Goal: Manage account settings

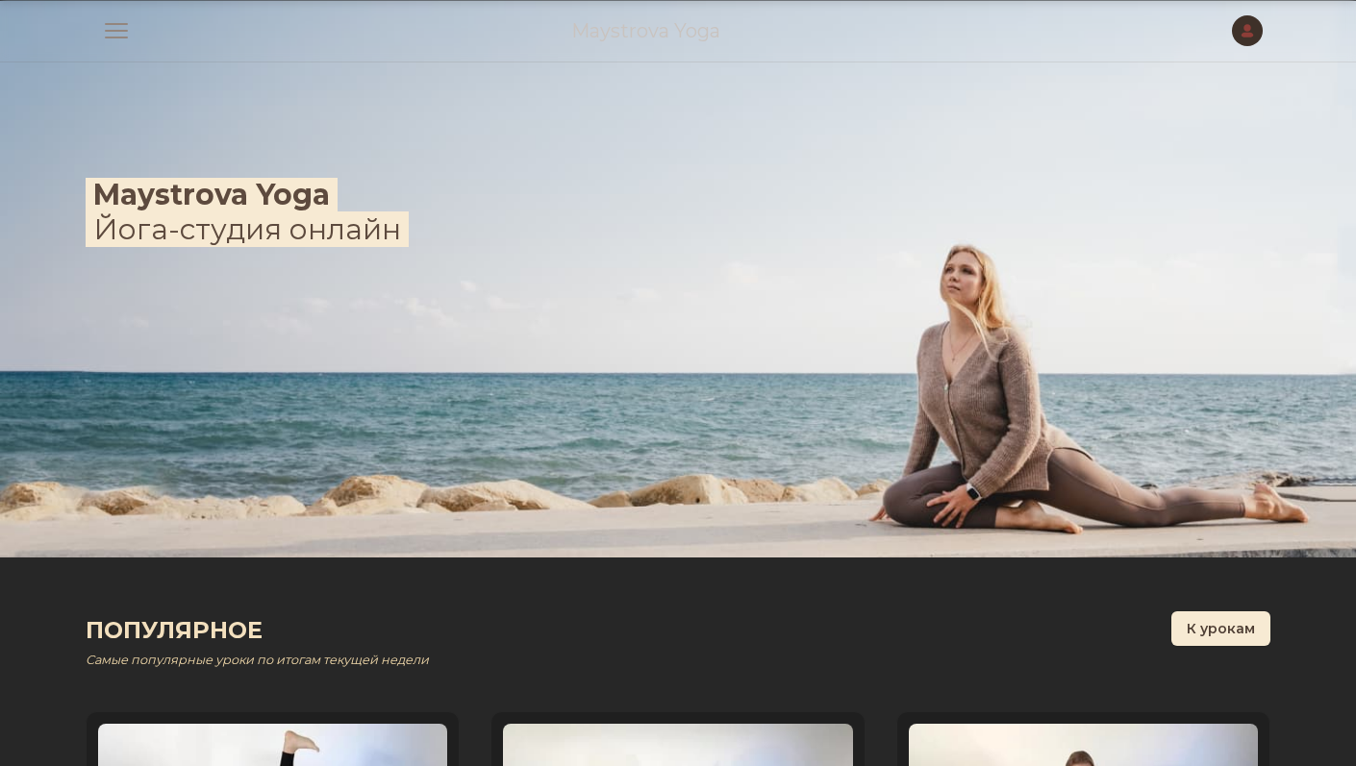
scroll to position [2385, 0]
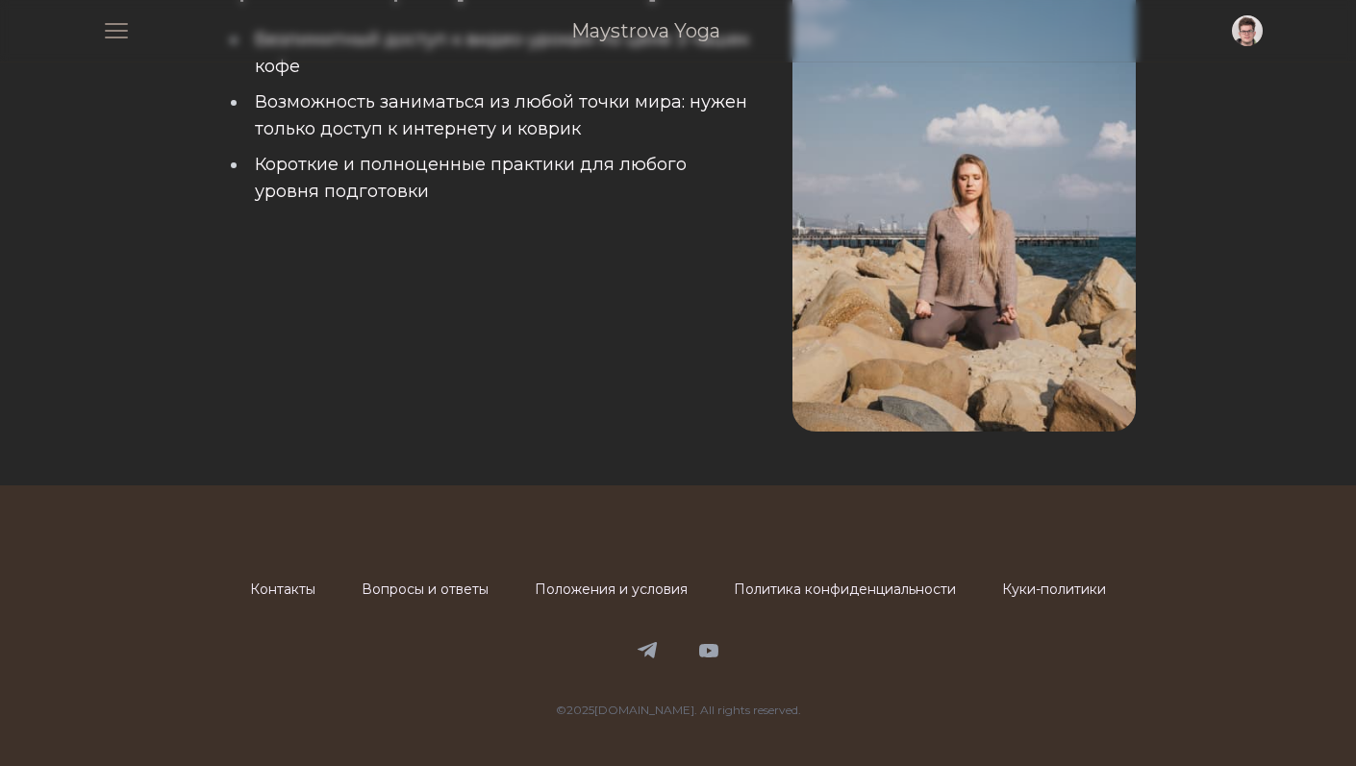
click at [550, 241] on div "Причины выбрать maystrova.yoga Безлимитный доступ к видео-урокам по цене 3 чаше…" at bounding box center [487, 203] width 534 height 458
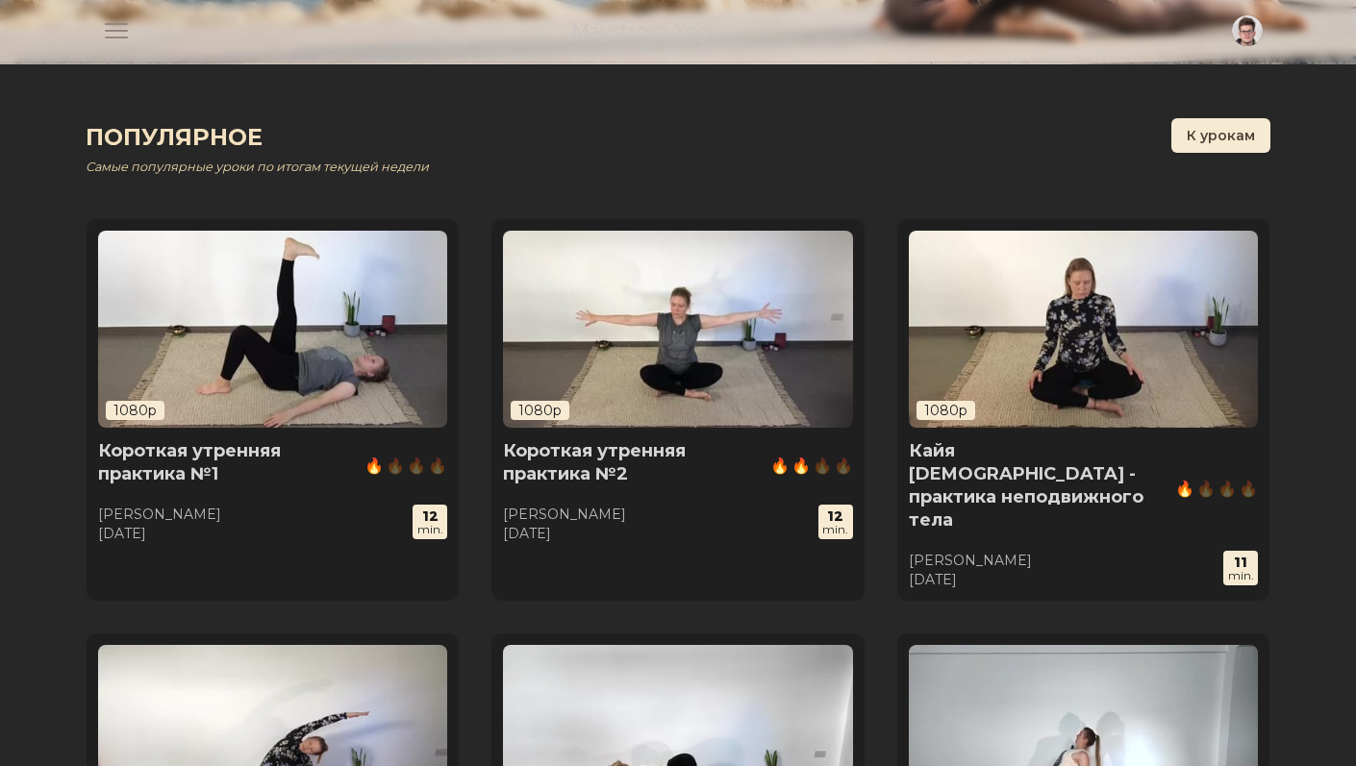
scroll to position [0, 0]
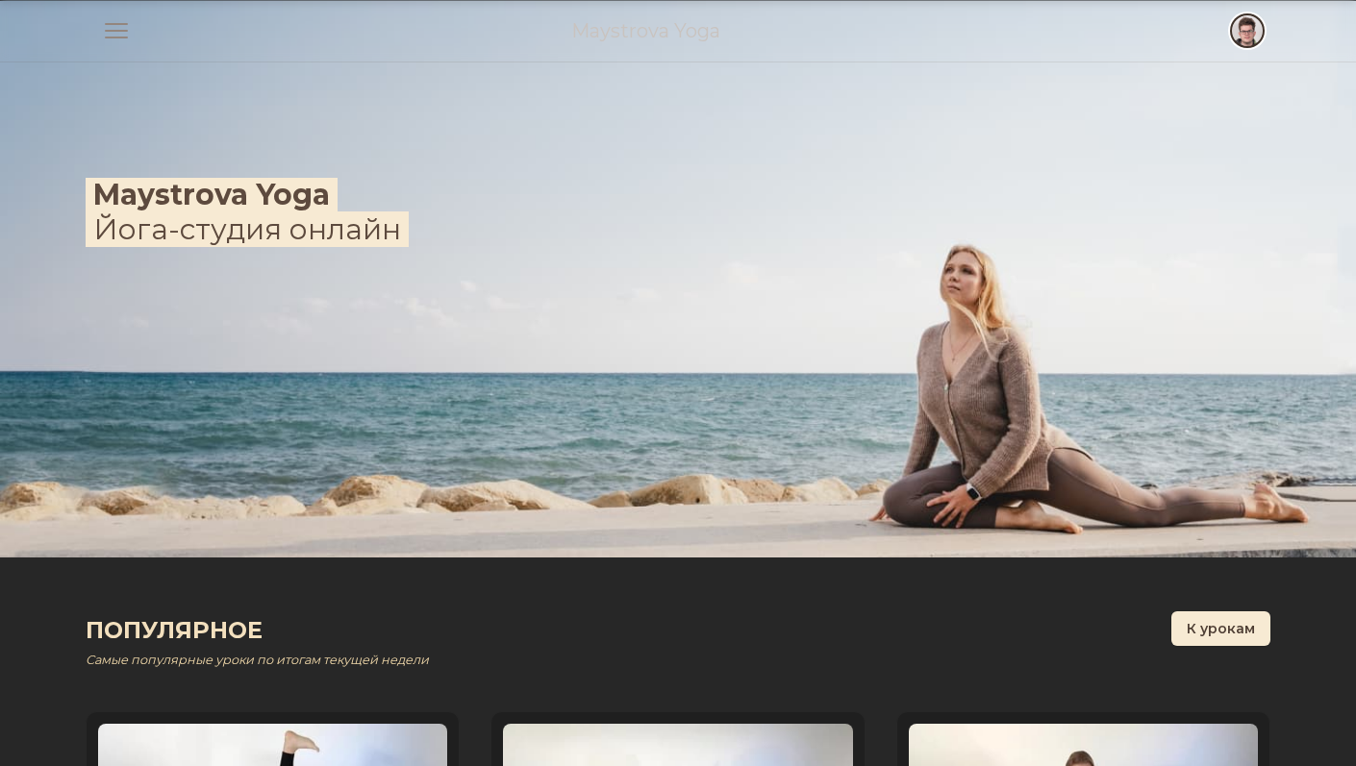
click at [1249, 25] on span "button" at bounding box center [1247, 31] width 42 height 42
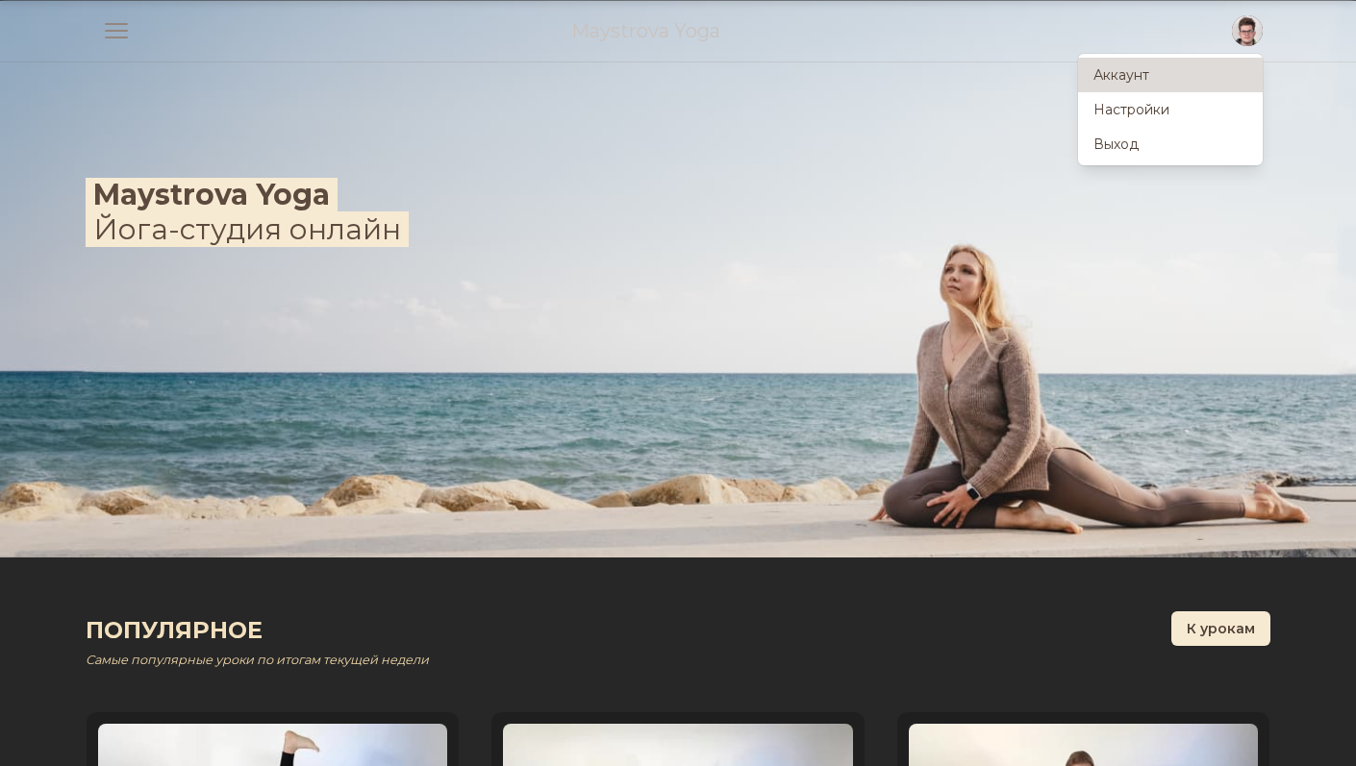
click at [1191, 75] on link "Аккаунт" at bounding box center [1170, 75] width 185 height 35
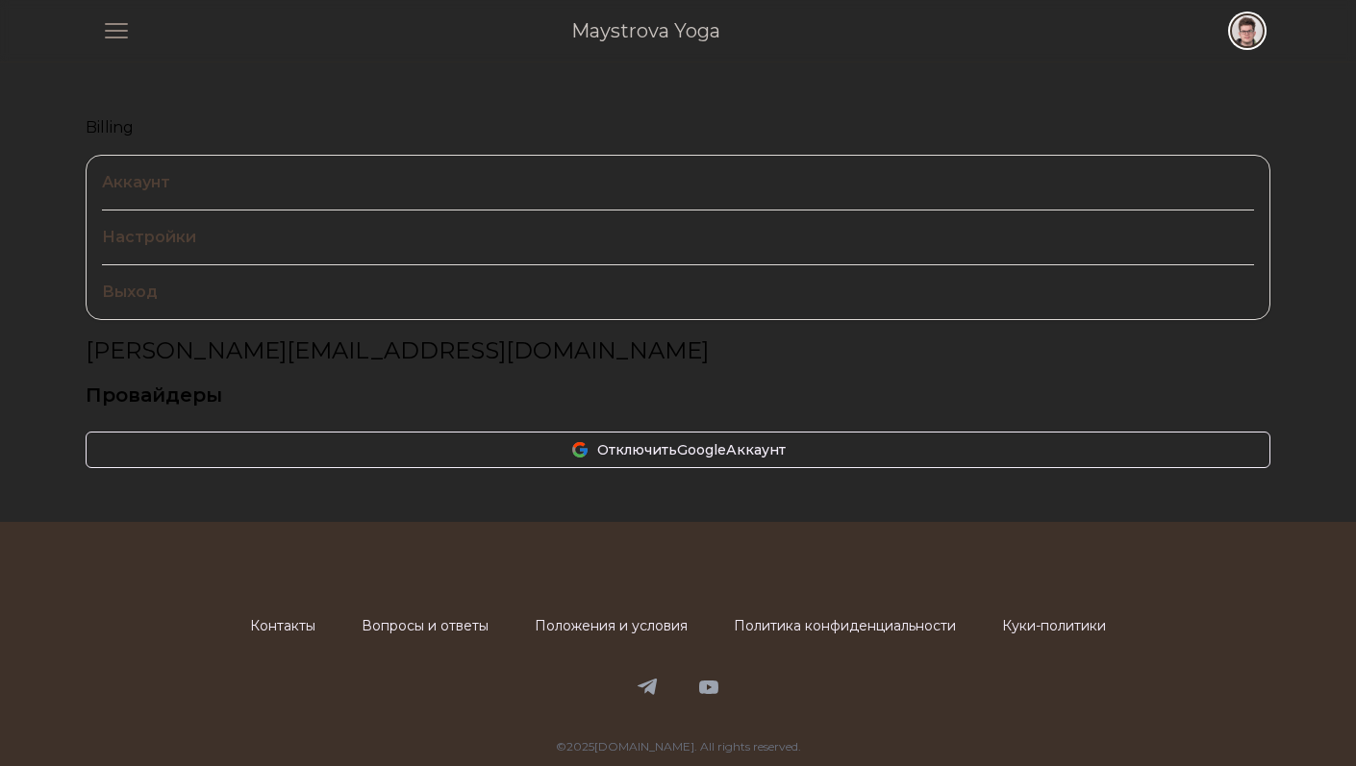
click at [1240, 33] on span "button" at bounding box center [1247, 31] width 42 height 42
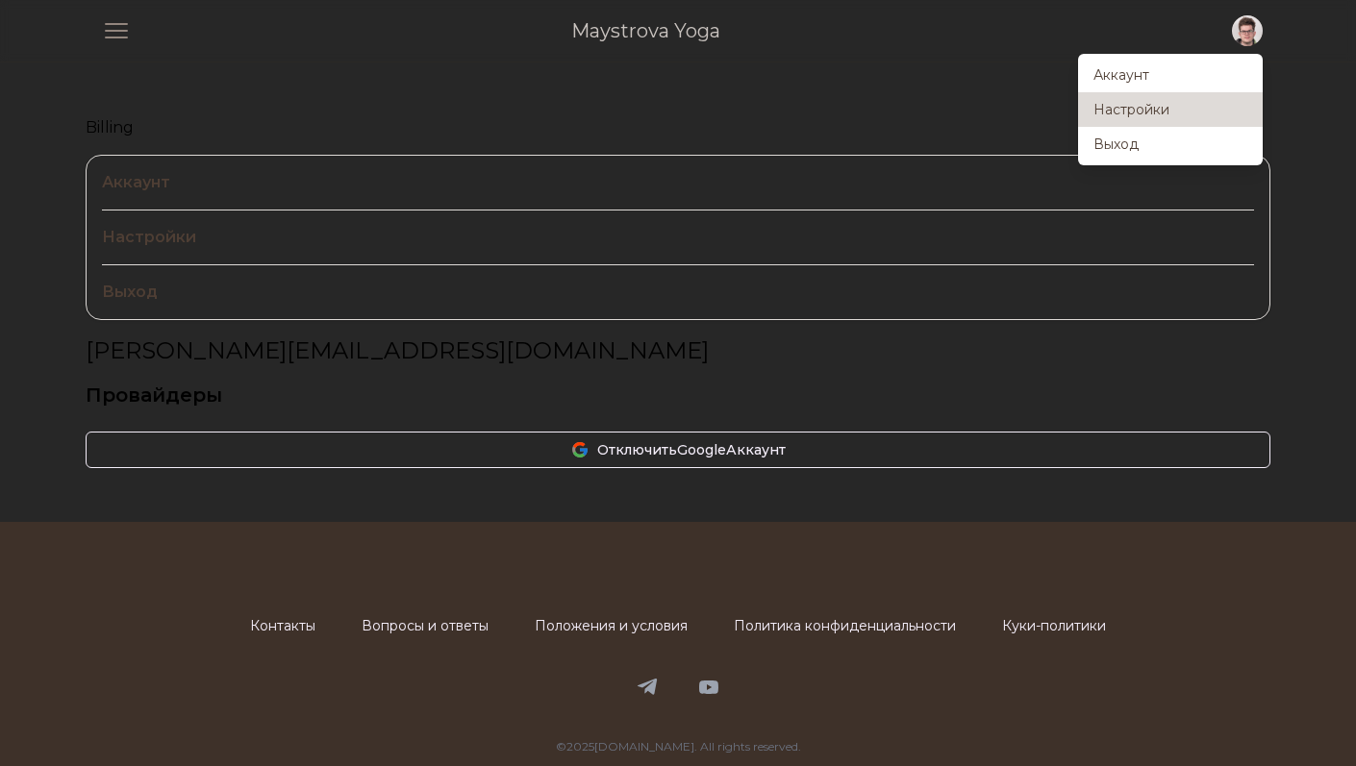
click at [1151, 109] on link "Настройки" at bounding box center [1170, 109] width 185 height 35
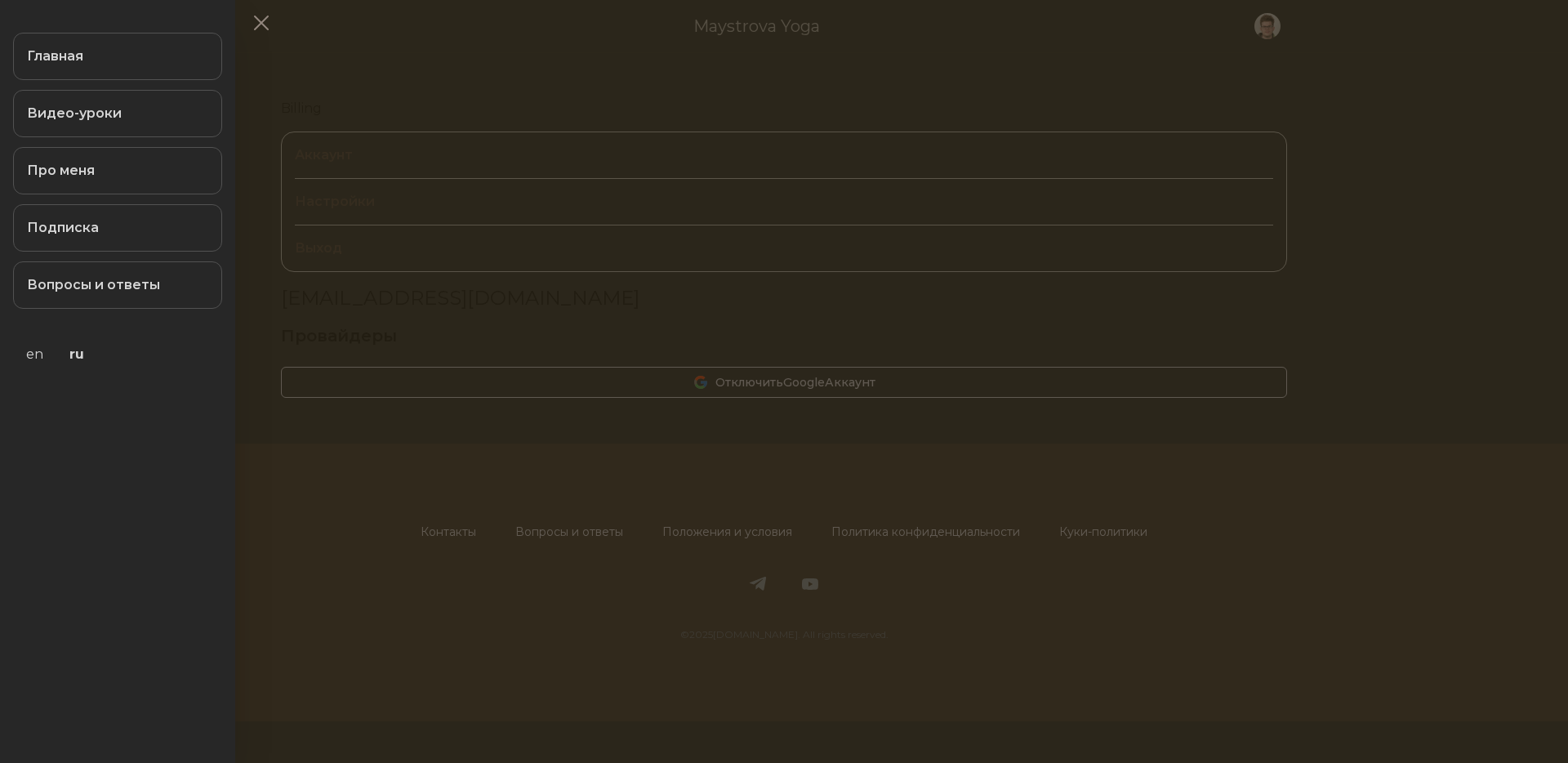
click at [345, 42] on button at bounding box center [784, 382] width 1568 height 763
click at [358, 62] on button at bounding box center [784, 382] width 1568 height 763
click at [371, 77] on button at bounding box center [784, 382] width 1568 height 763
click at [260, 27] on span "button" at bounding box center [262, 23] width 42 height 42
click at [524, 333] on button at bounding box center [784, 382] width 1568 height 763
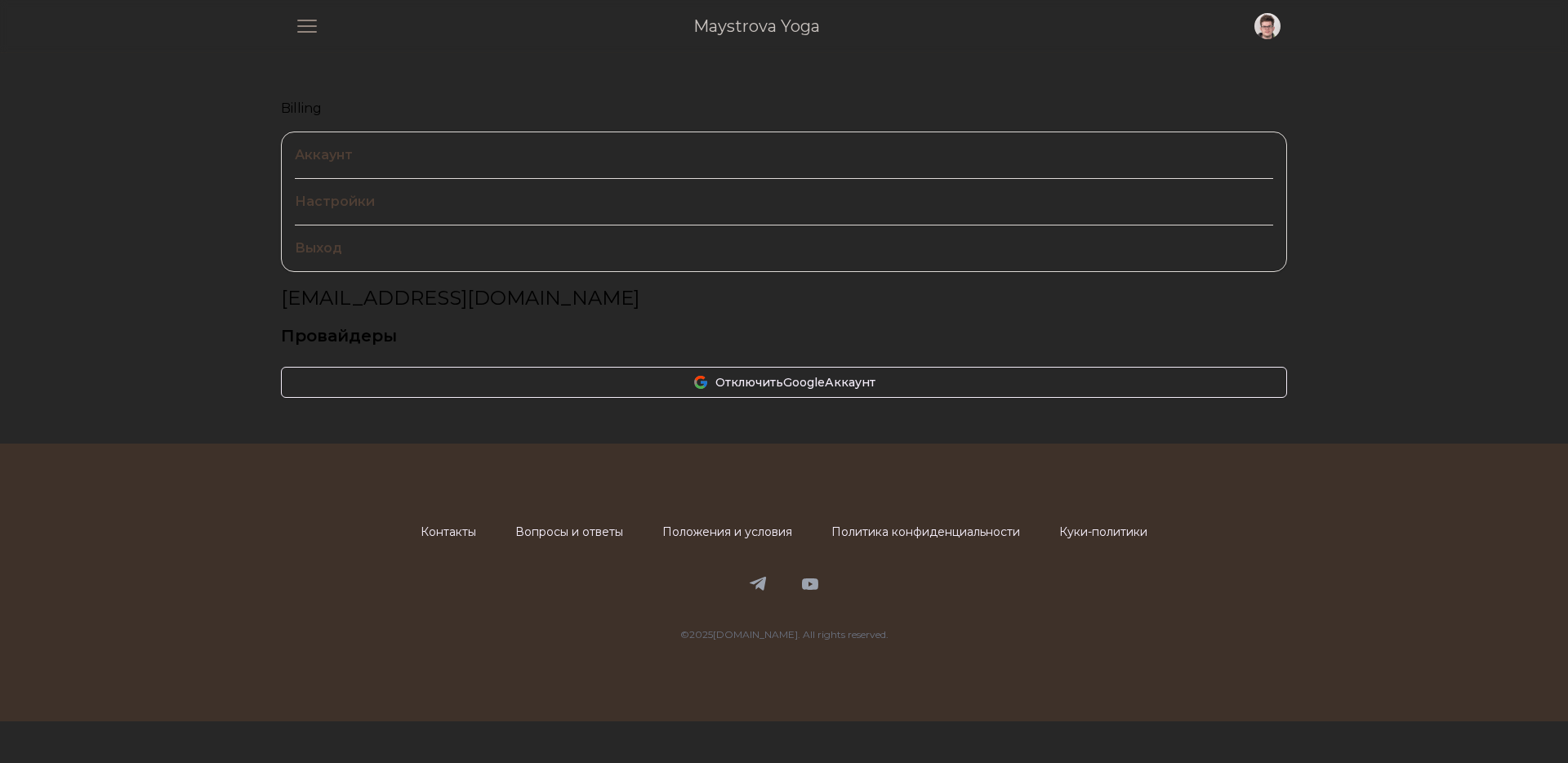
click at [923, 527] on link "Политика конфиденциальности" at bounding box center [926, 531] width 189 height 14
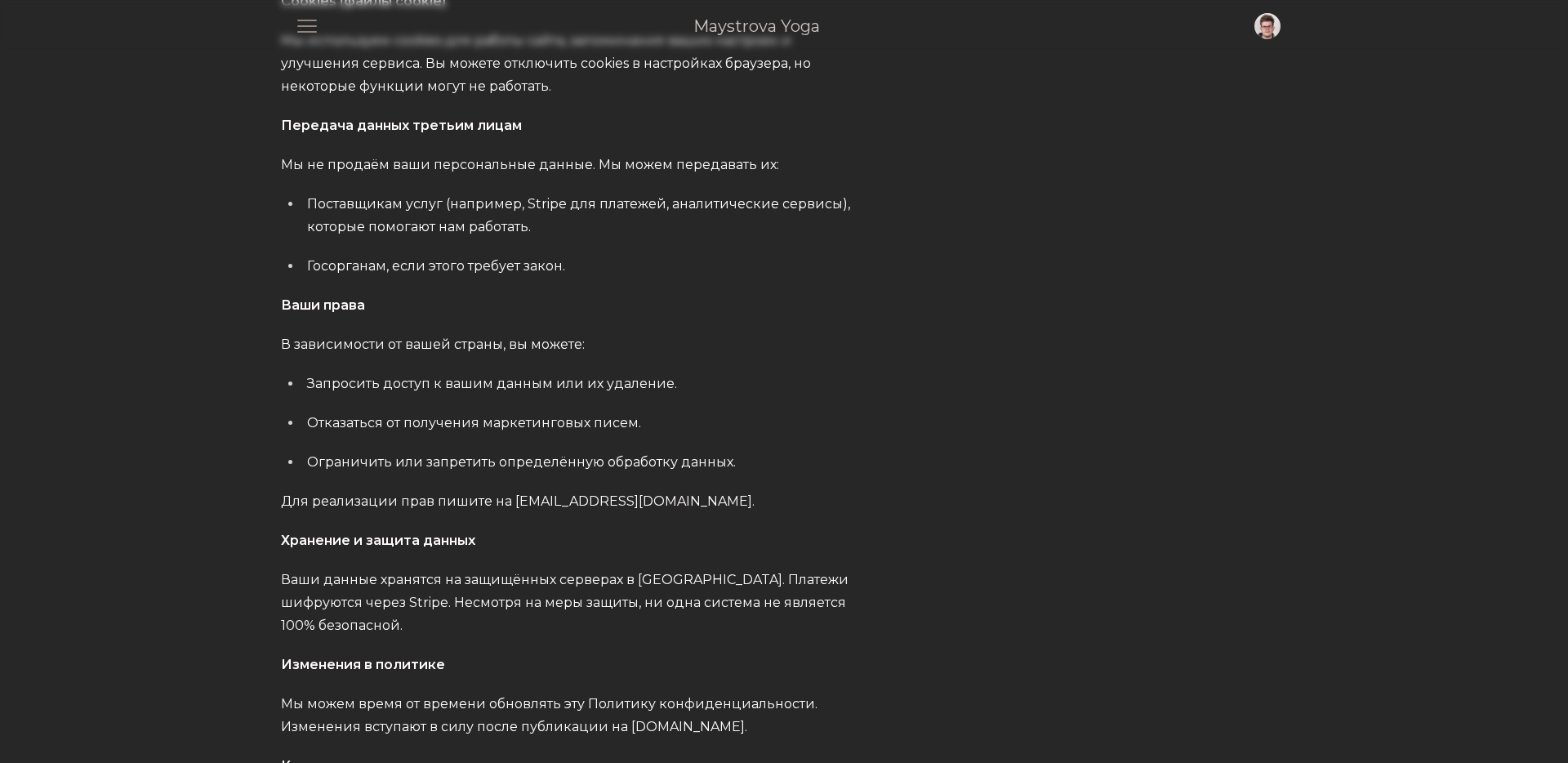
scroll to position [1334, 0]
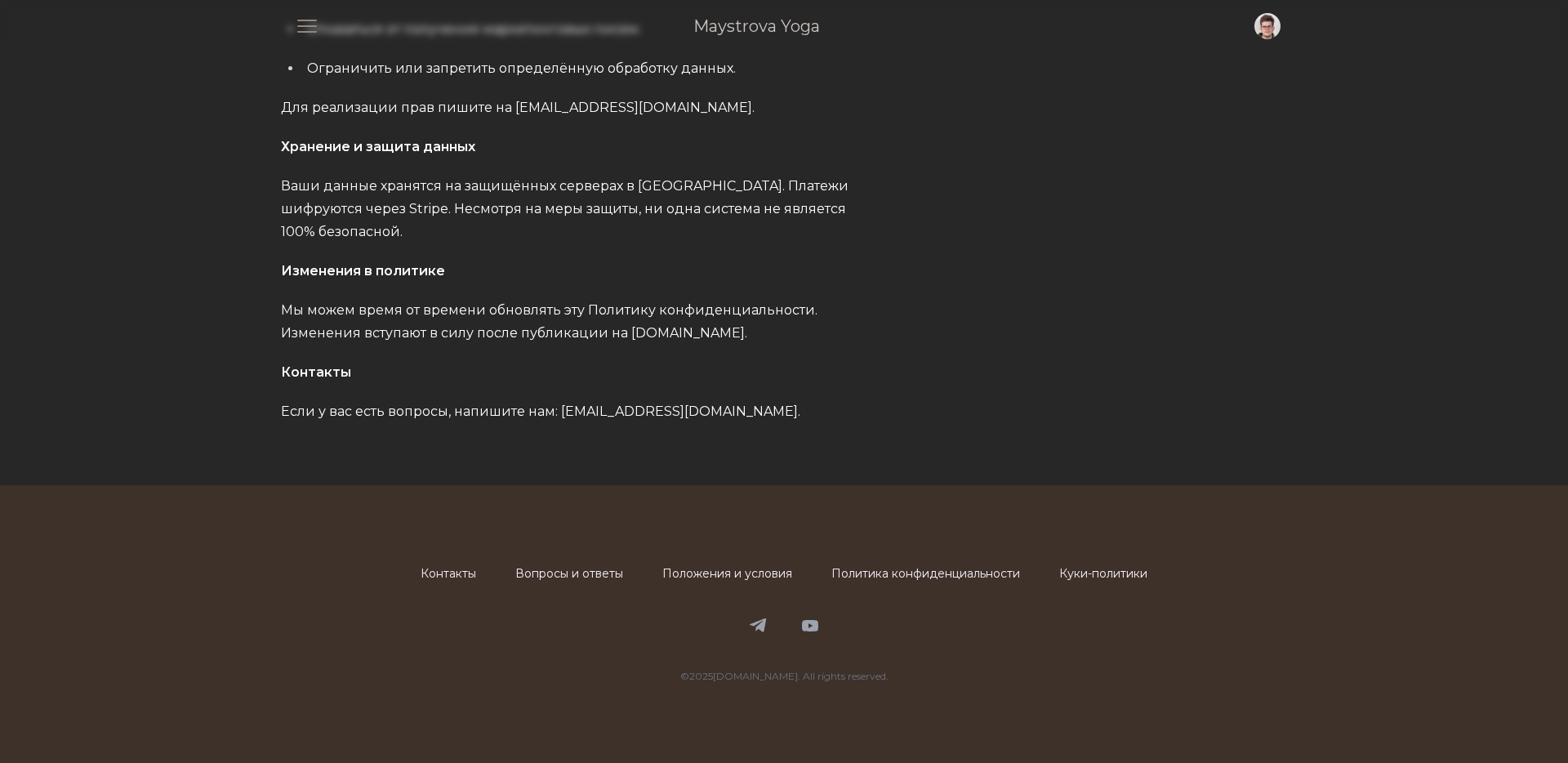
click at [1073, 579] on link "Куки-политики" at bounding box center [1103, 573] width 88 height 14
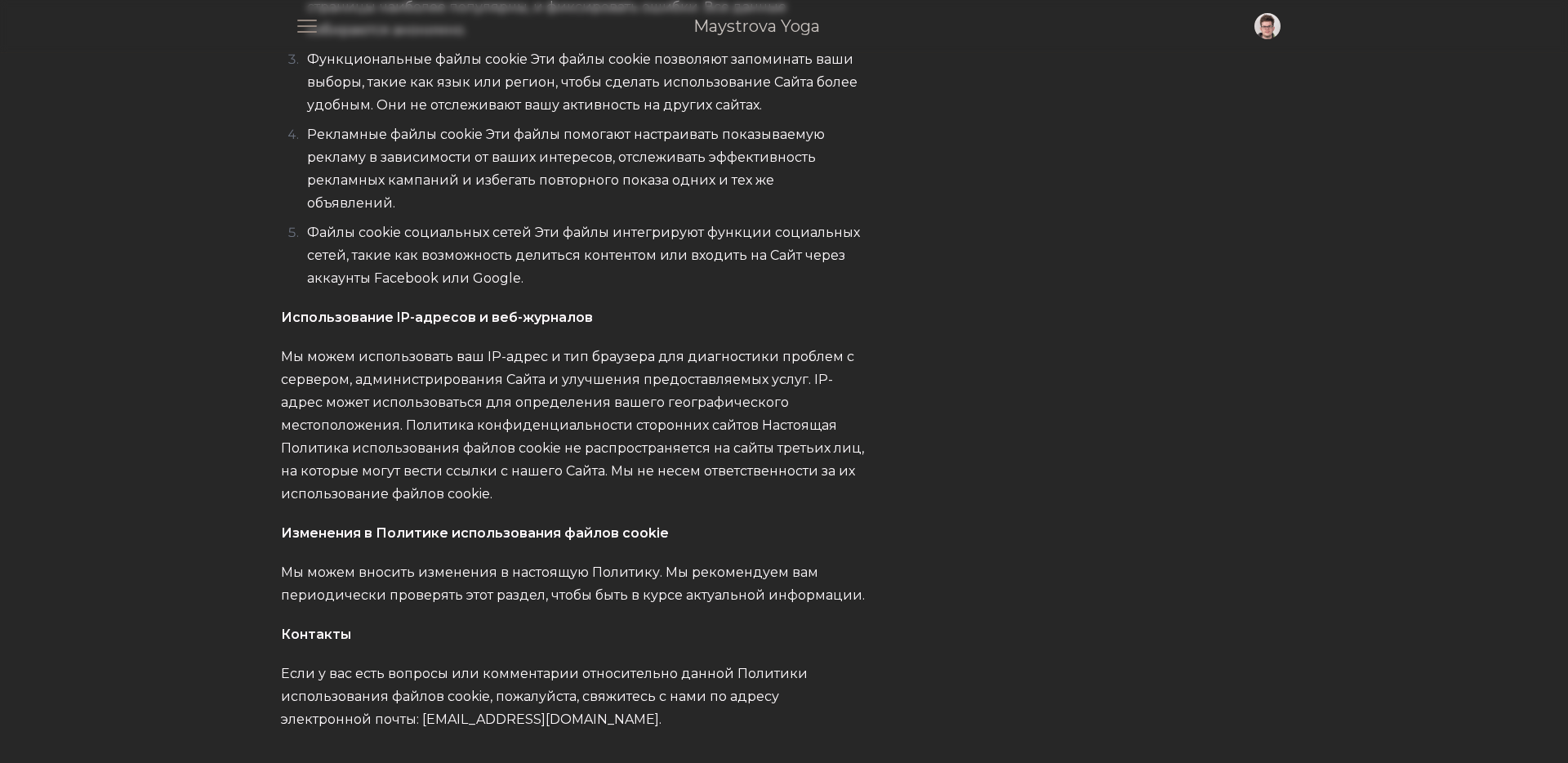
scroll to position [1455, 0]
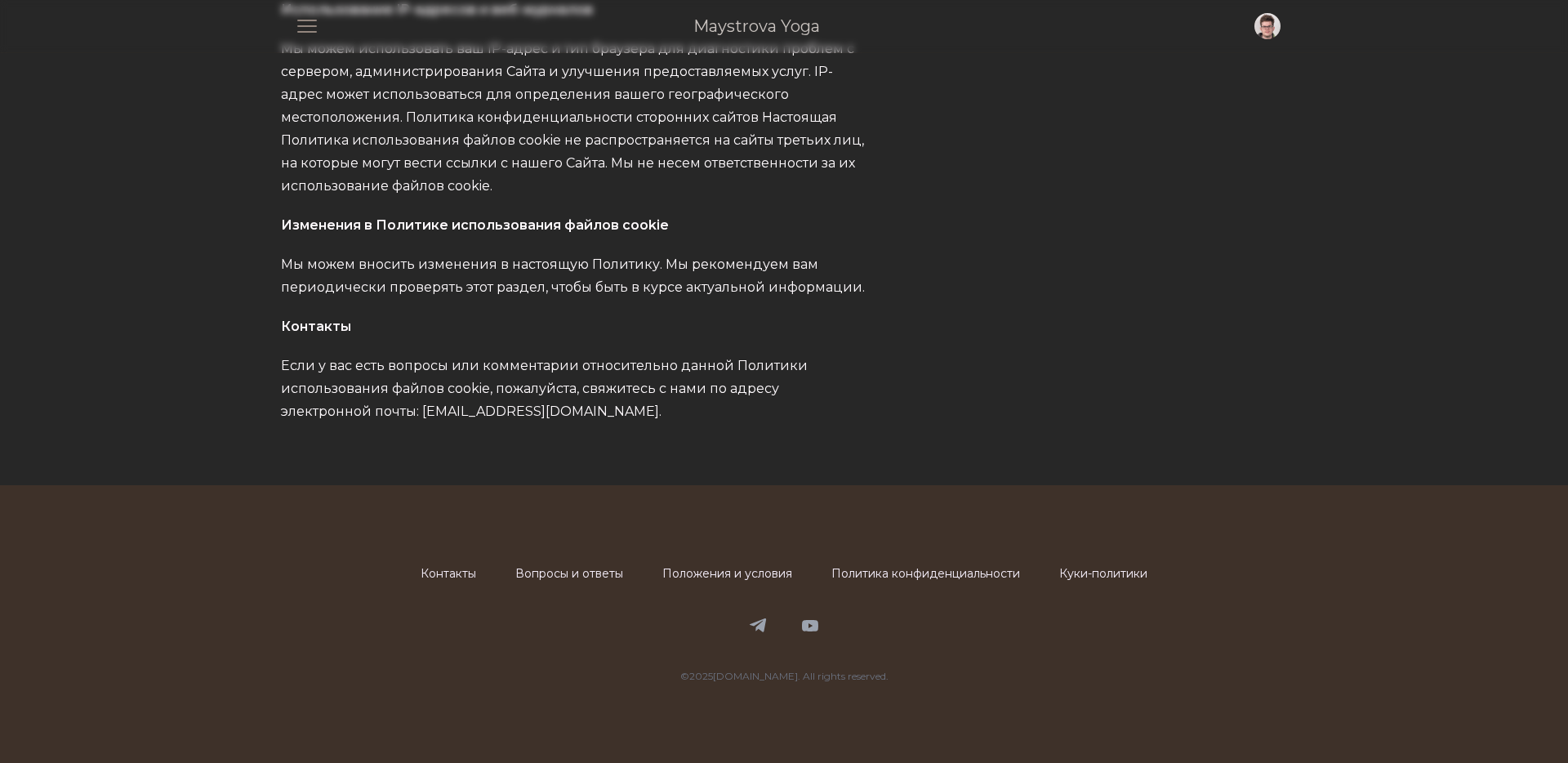
click at [741, 577] on link "Положения и условия" at bounding box center [727, 573] width 130 height 14
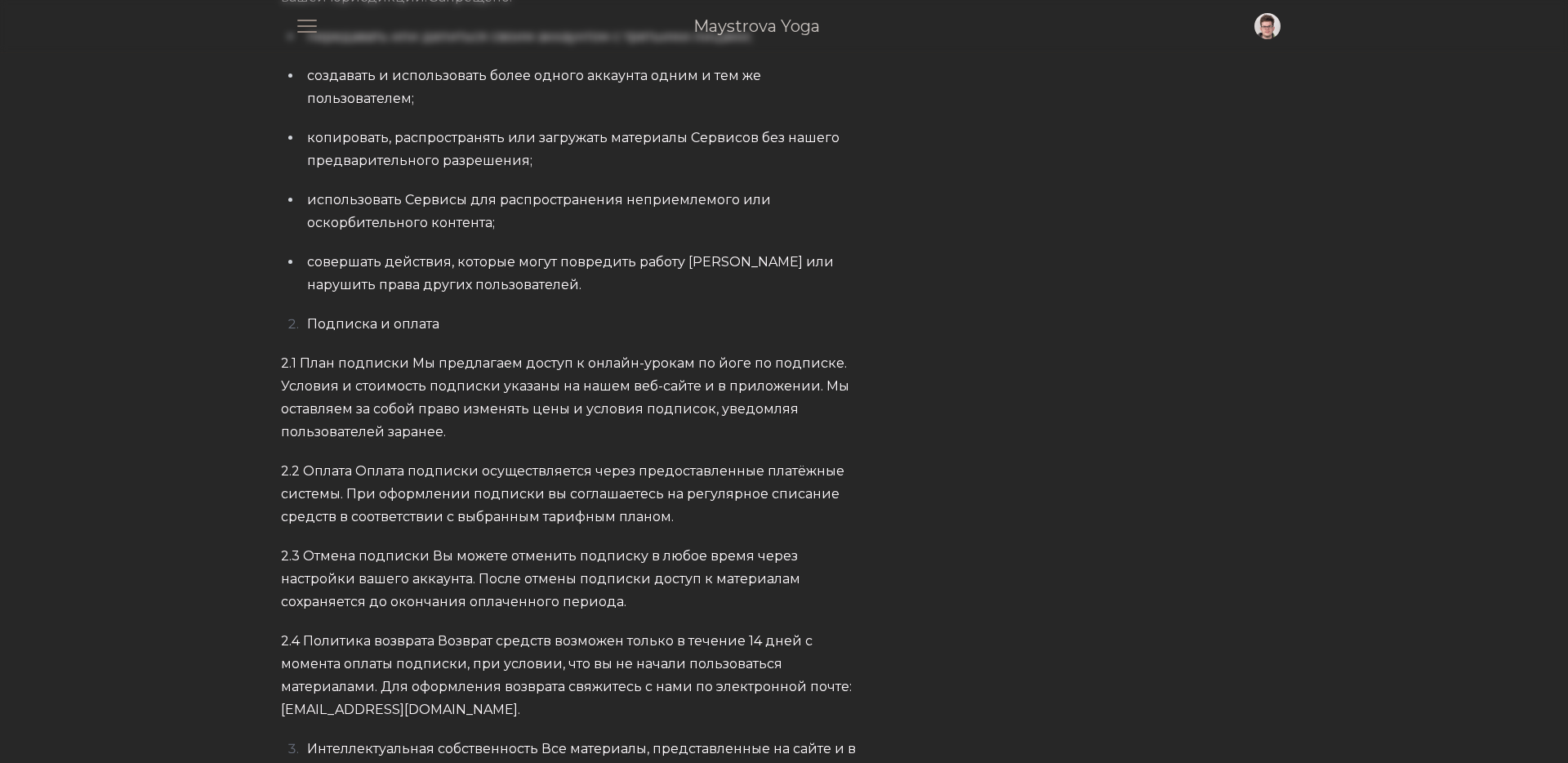
scroll to position [630, 0]
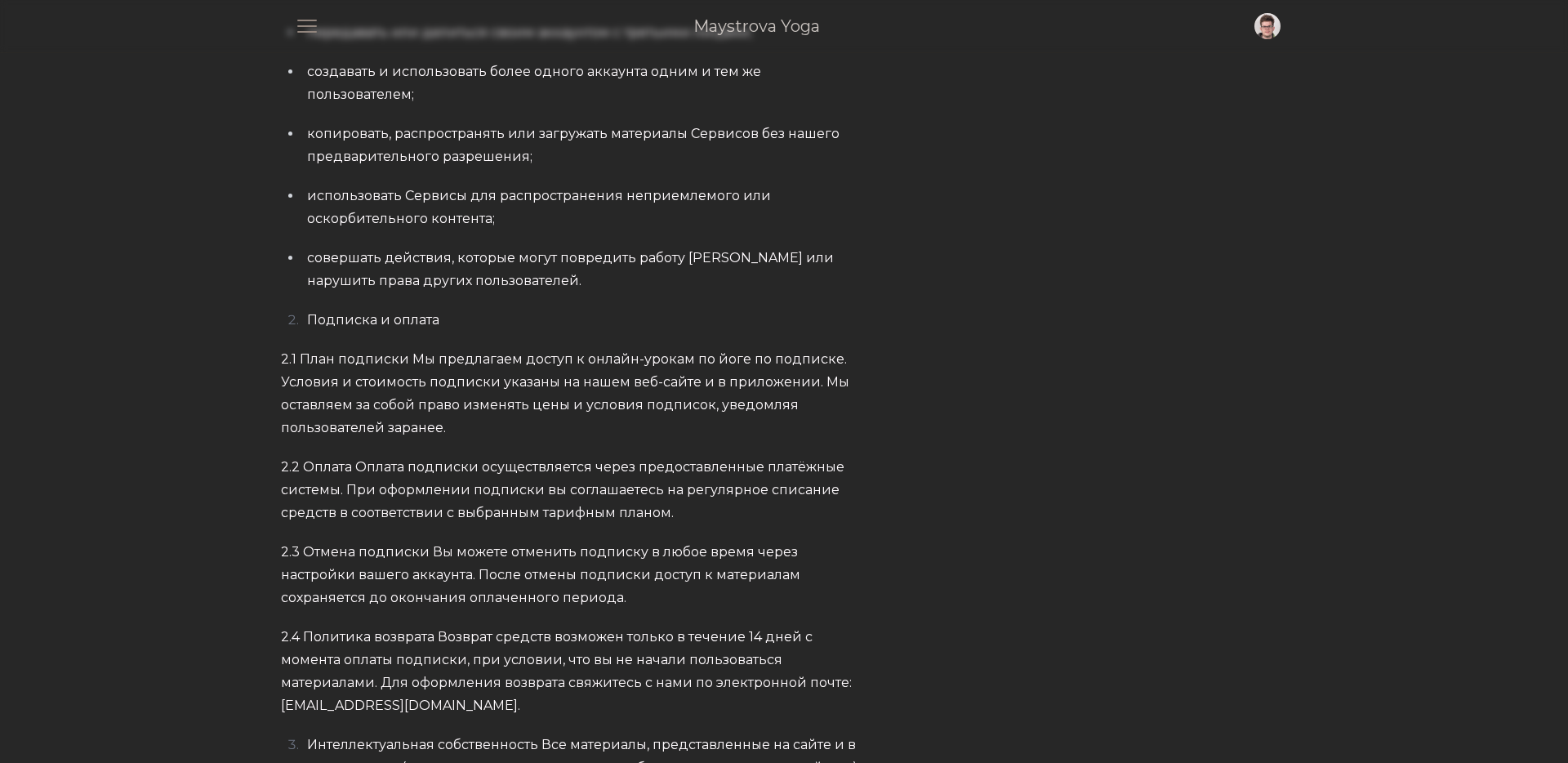
click at [302, 320] on li "Подписка и оплата" at bounding box center [584, 319] width 562 height 23
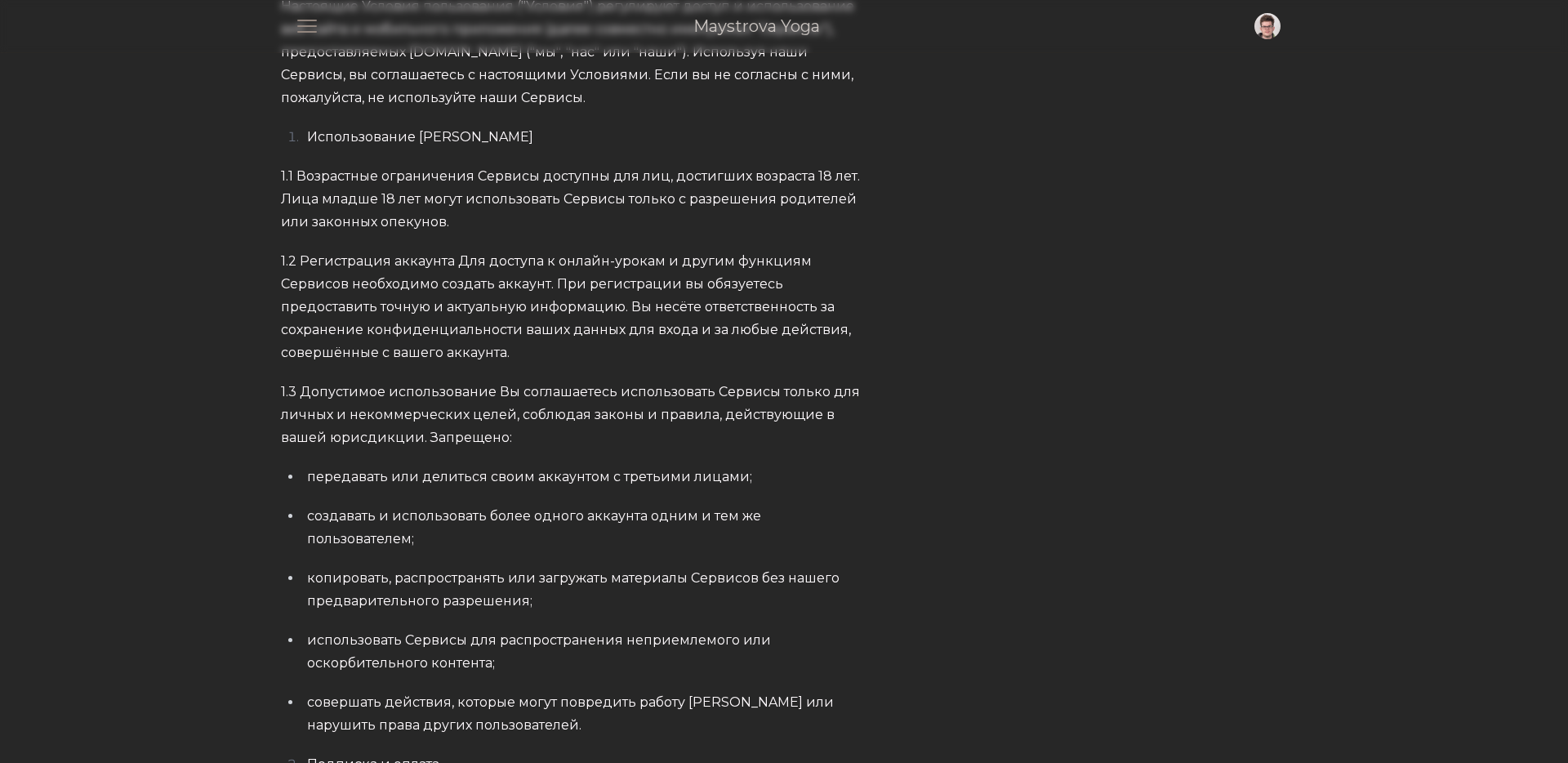
scroll to position [124, 0]
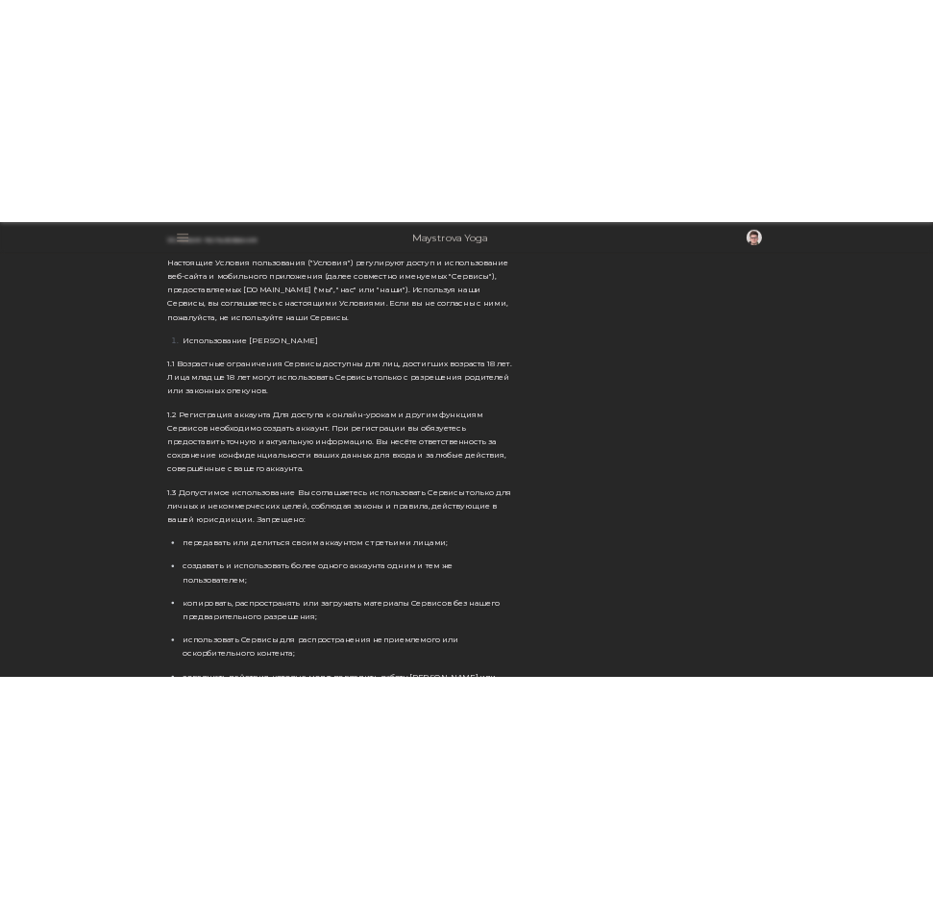
scroll to position [0, 0]
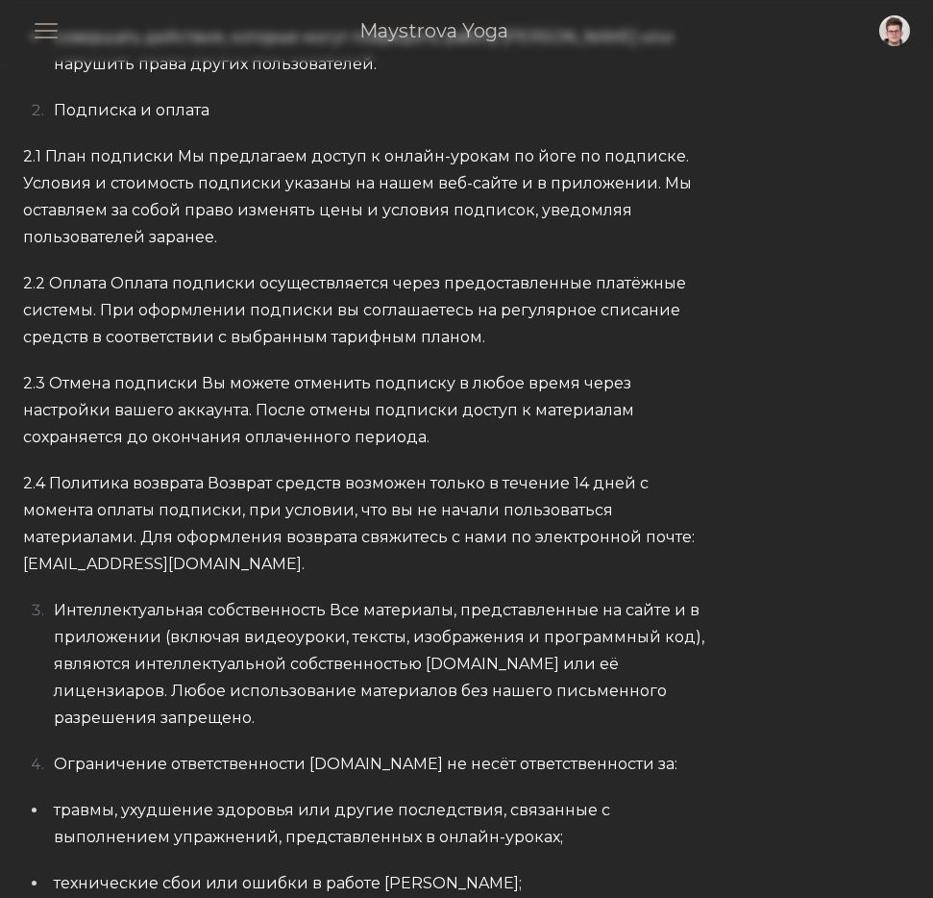
scroll to position [2151, 0]
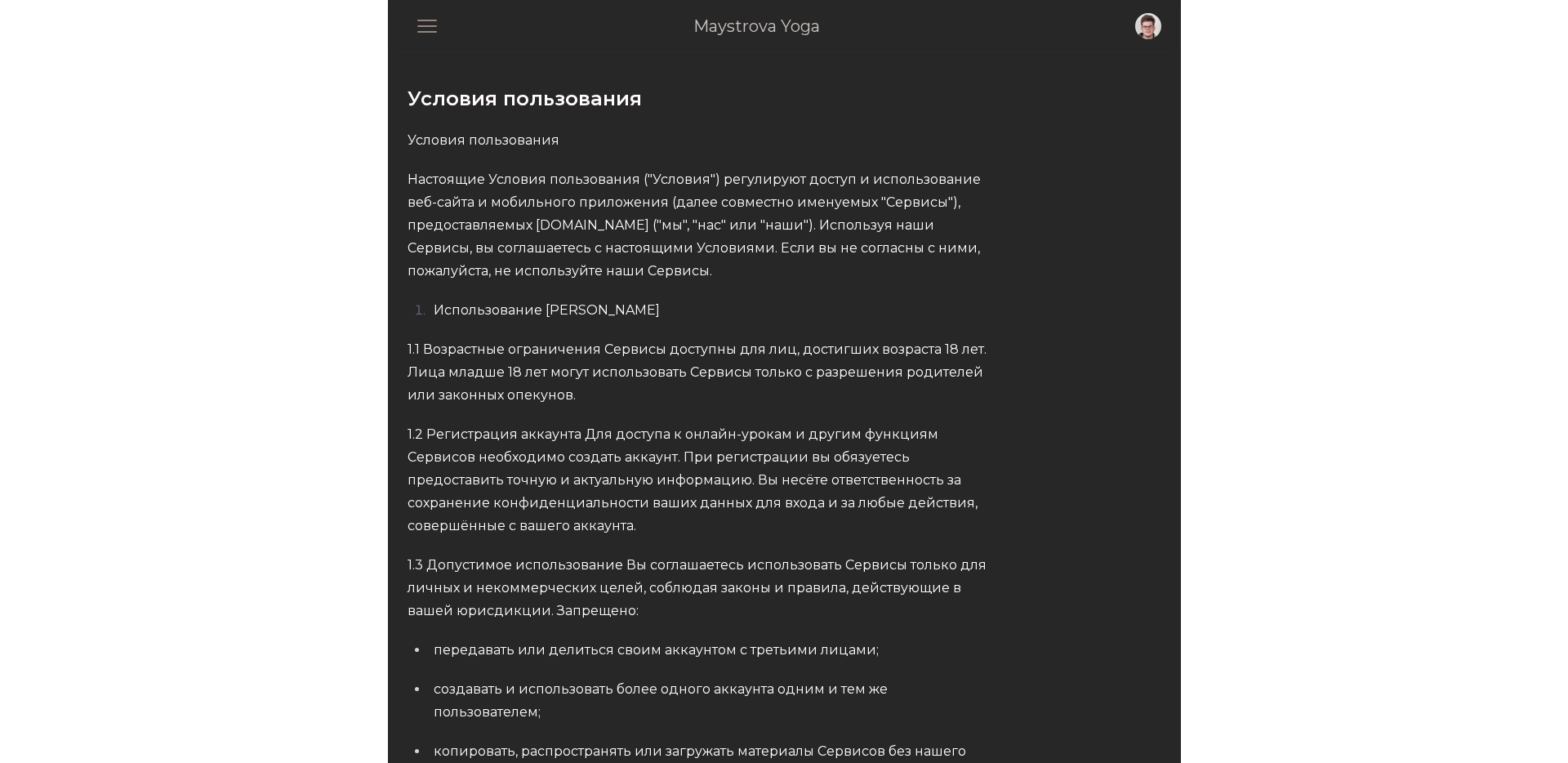
scroll to position [1824, 0]
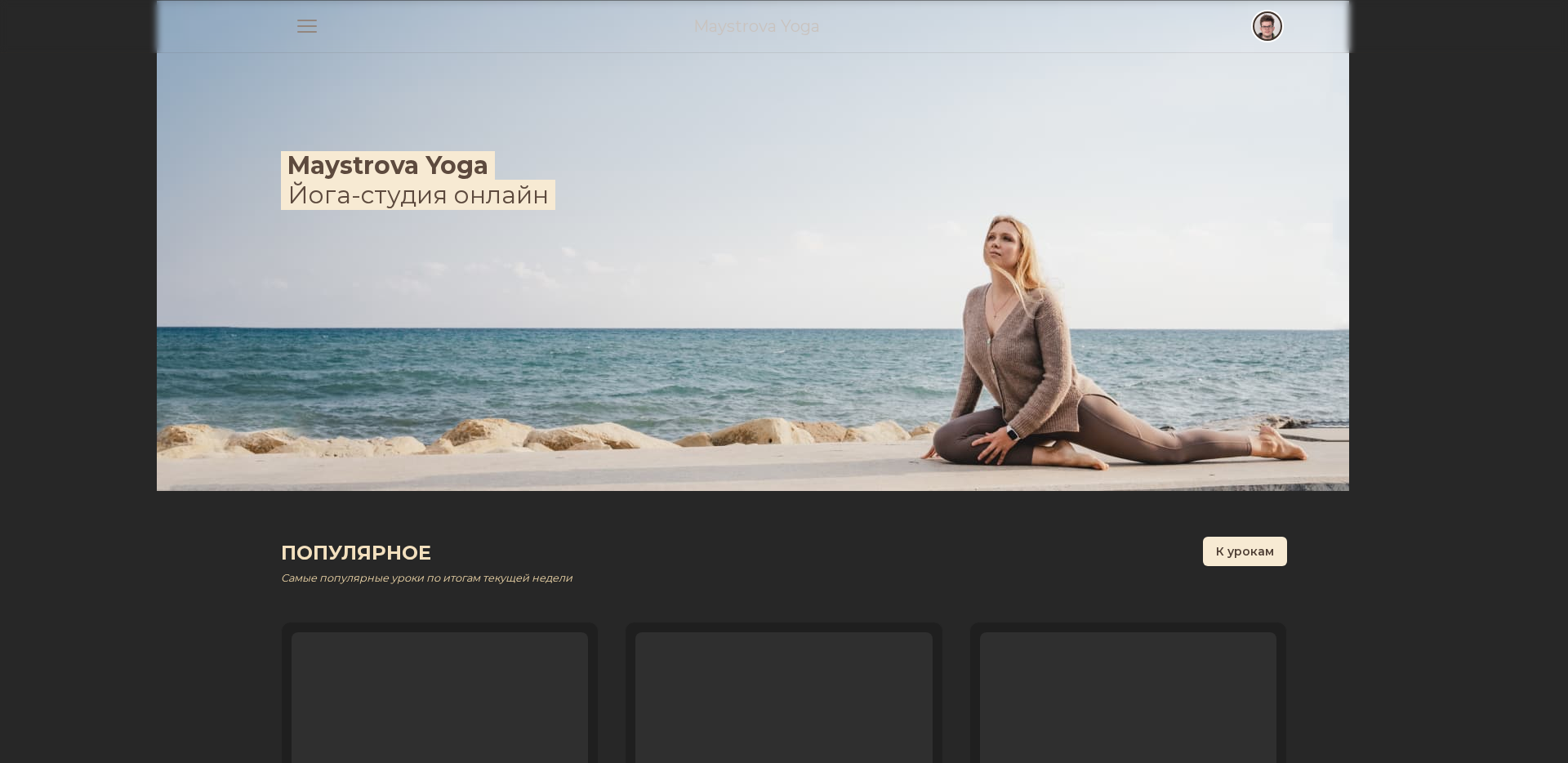
click at [1266, 29] on span "button" at bounding box center [1267, 26] width 36 height 36
click at [1203, 124] on link "Выход" at bounding box center [1202, 122] width 157 height 30
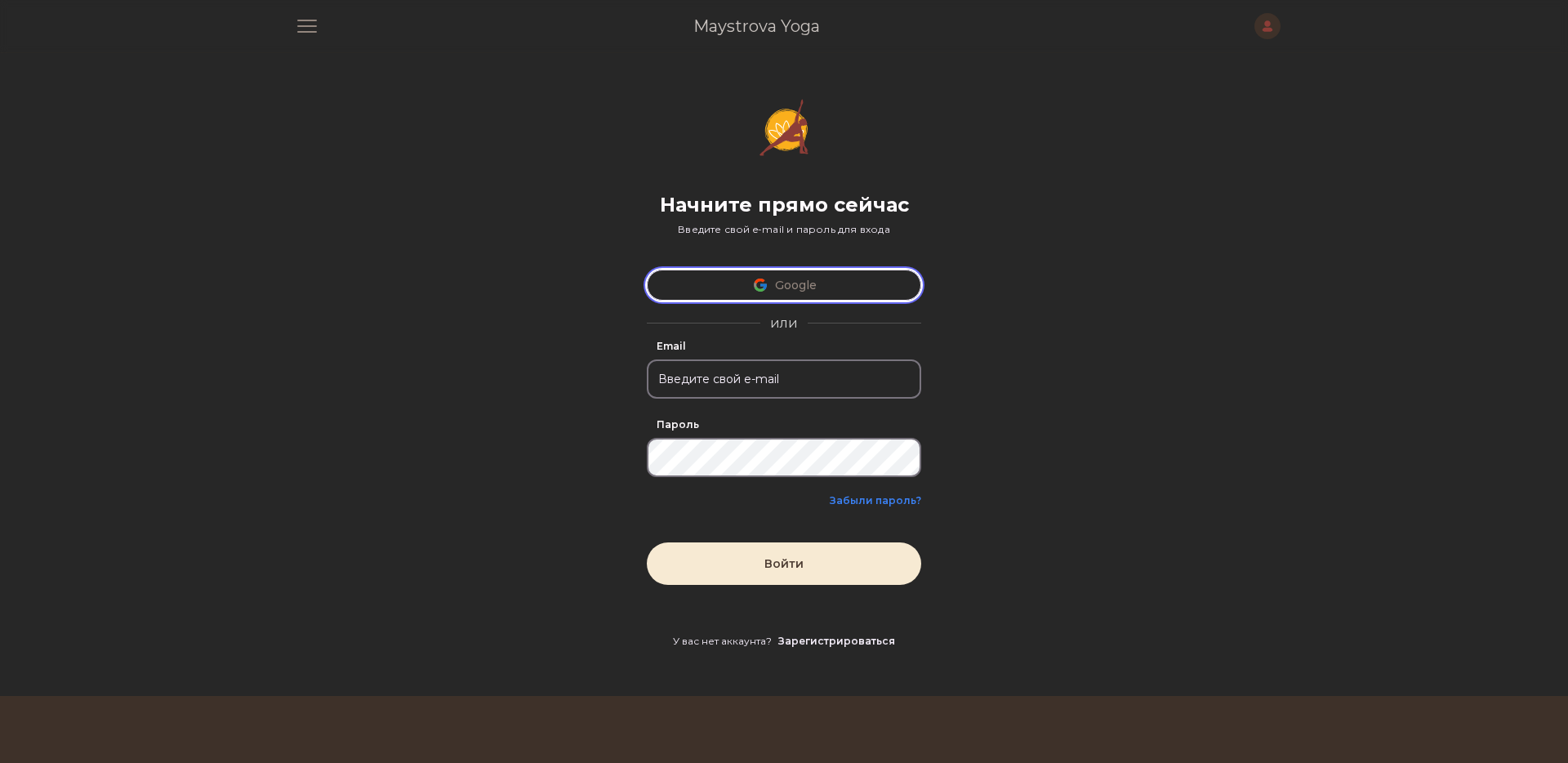
click at [796, 291] on button "Google" at bounding box center [783, 285] width 274 height 31
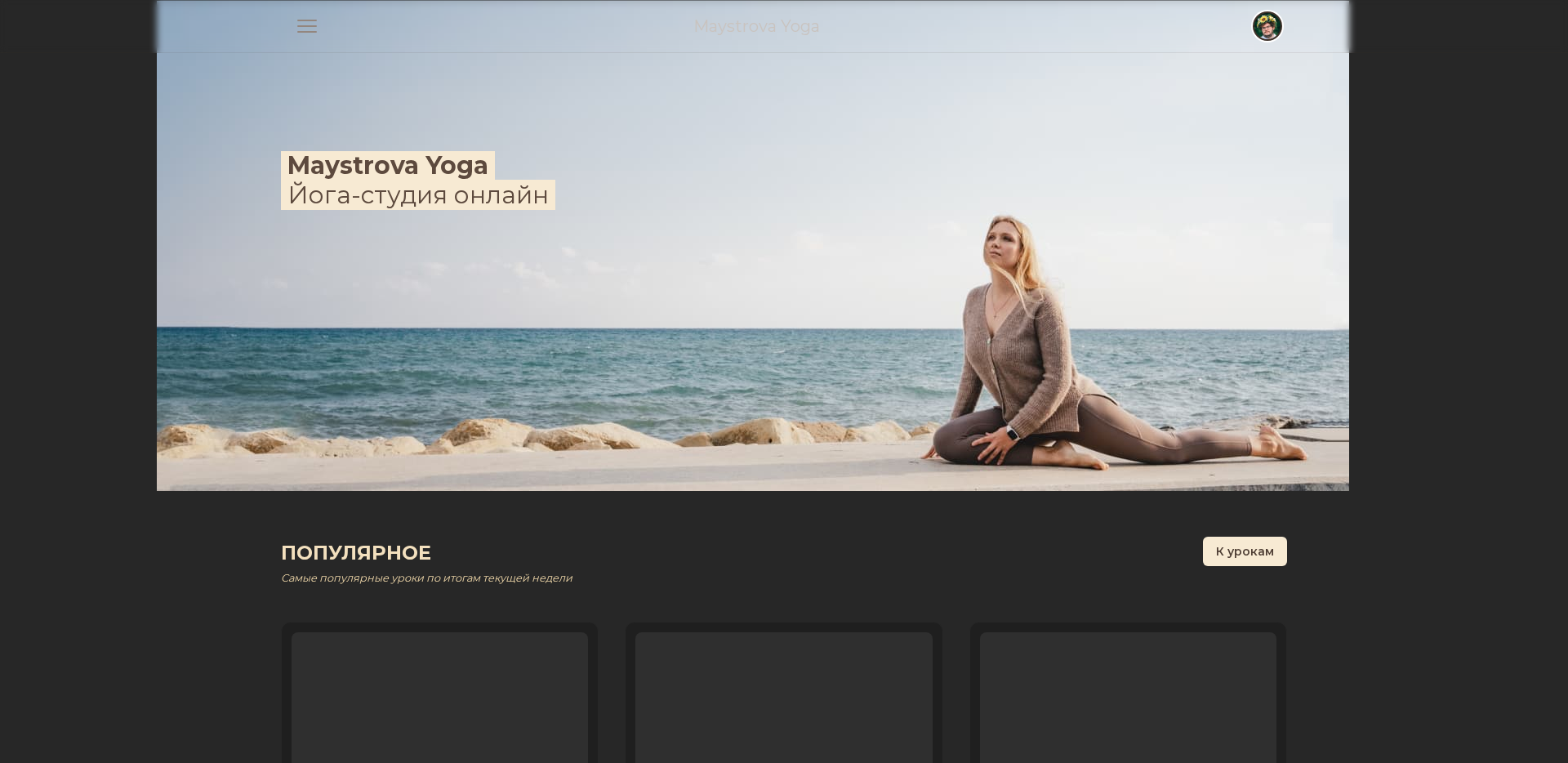
click at [1271, 17] on span "button" at bounding box center [1267, 26] width 36 height 36
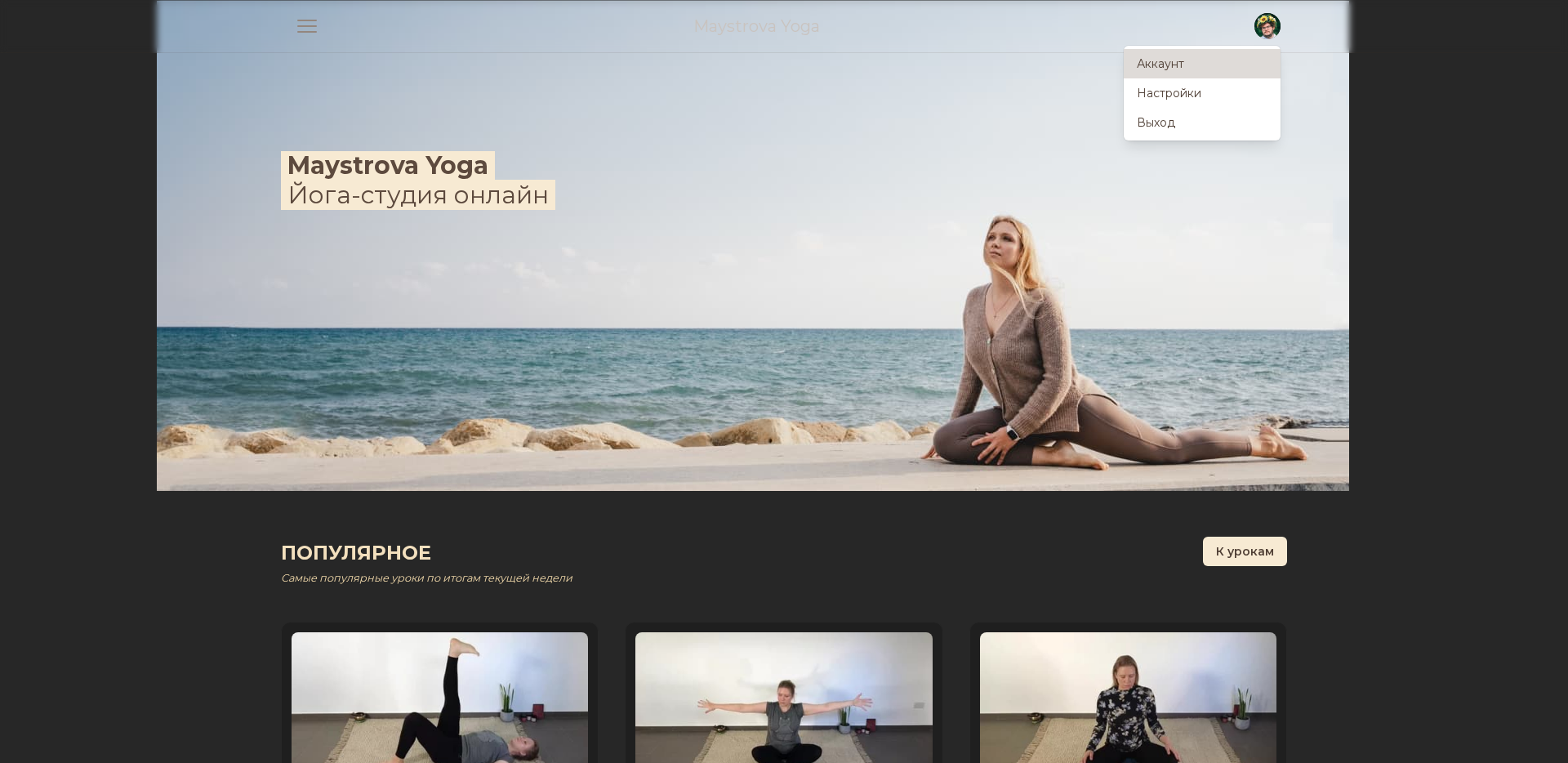
click at [1180, 67] on link "Аккаунт" at bounding box center [1202, 64] width 157 height 30
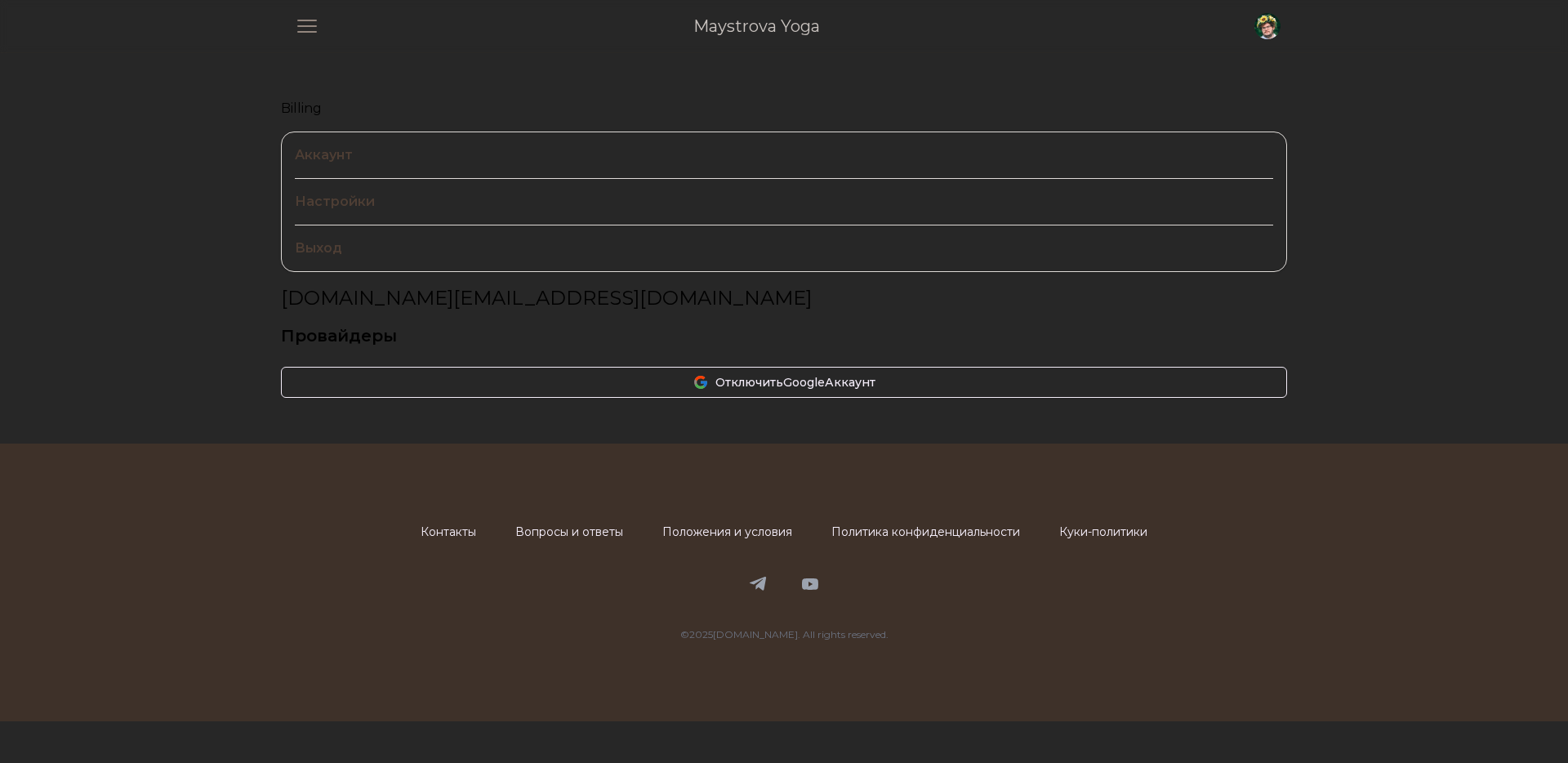
click at [309, 107] on link "Billing" at bounding box center [784, 108] width 1006 height 20
